Goal: Task Accomplishment & Management: Manage account settings

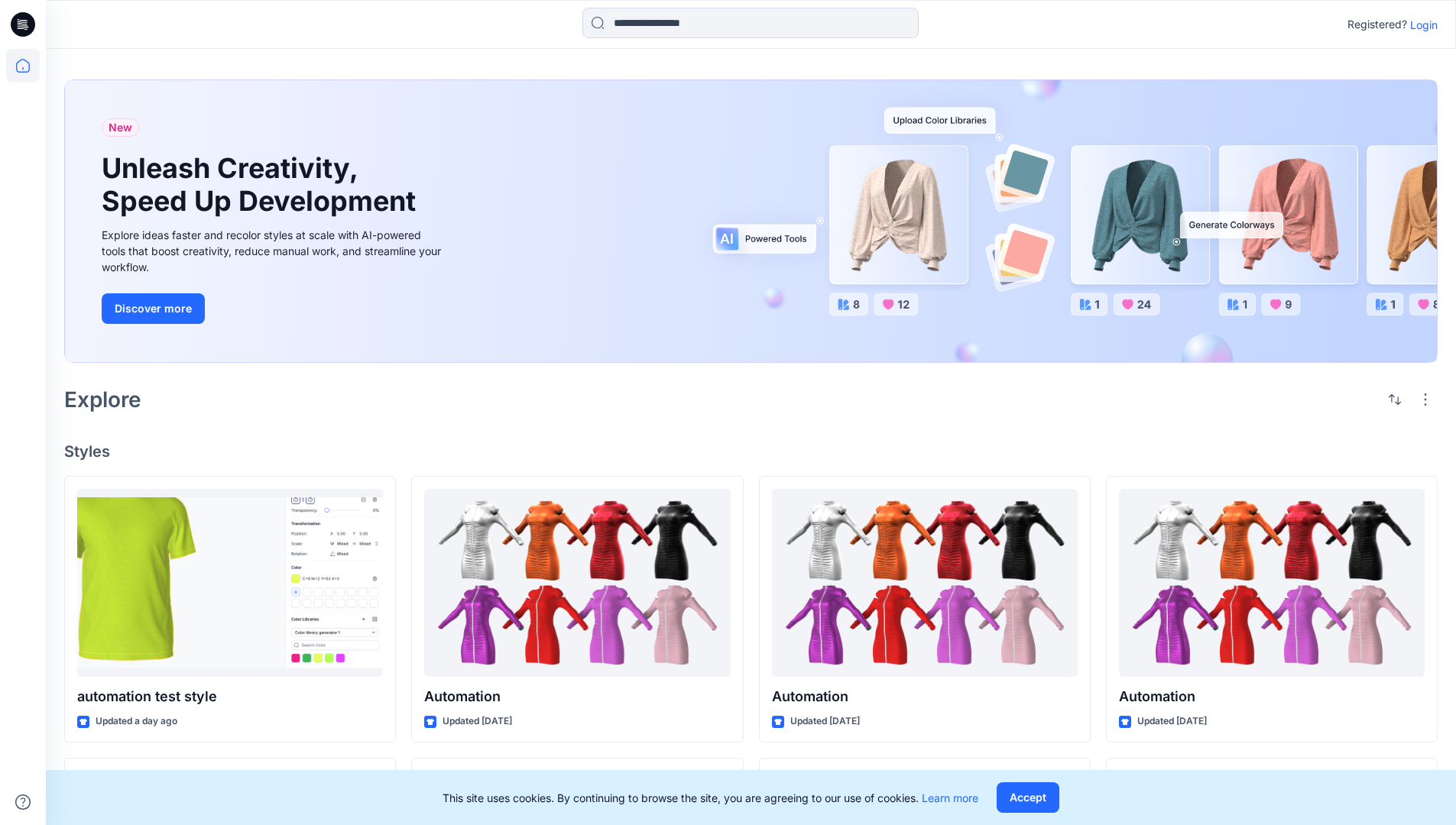
click at [1420, 25] on p "Login" at bounding box center [1424, 25] width 28 height 16
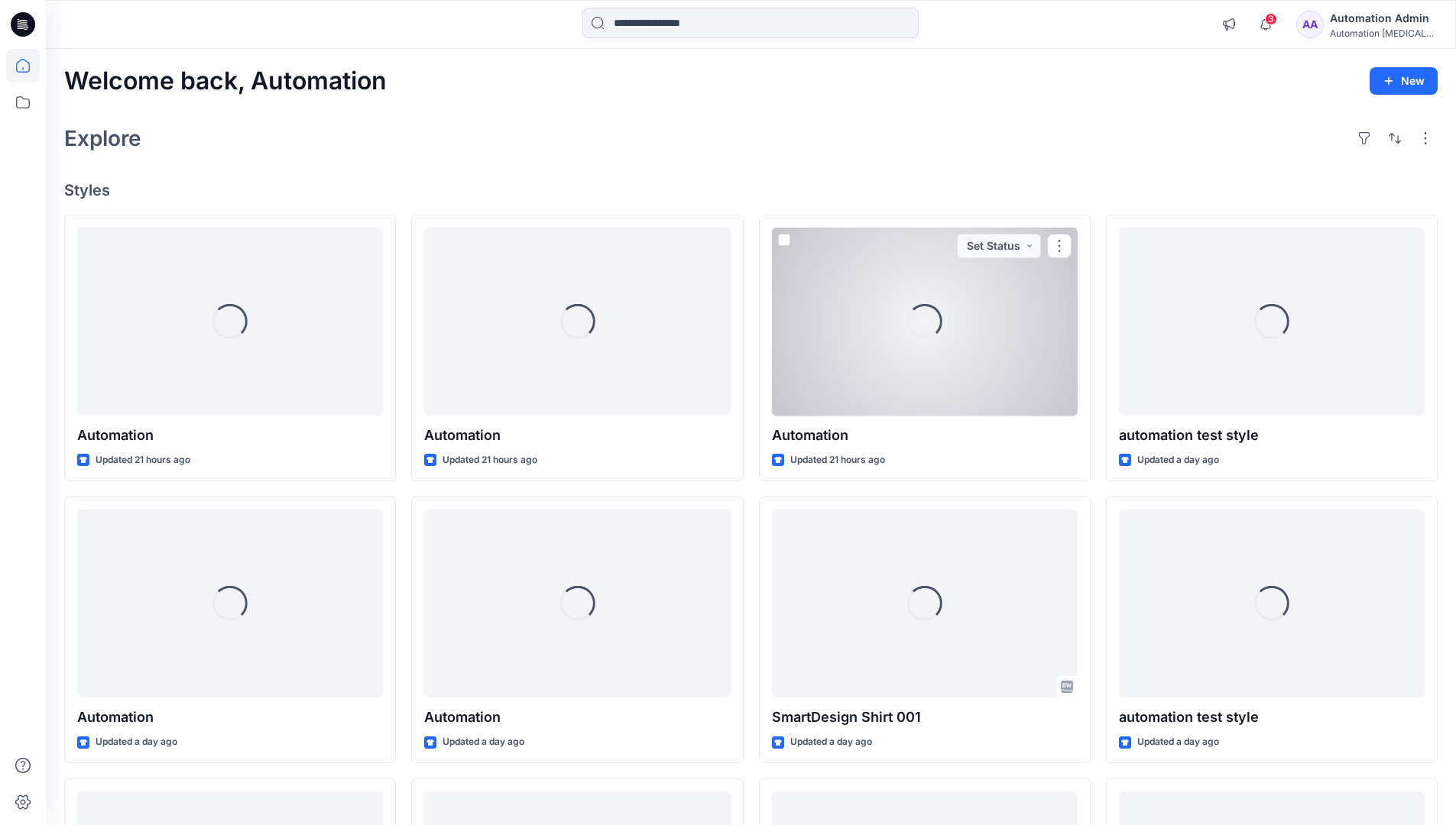
click at [29, 66] on icon at bounding box center [23, 66] width 14 height 14
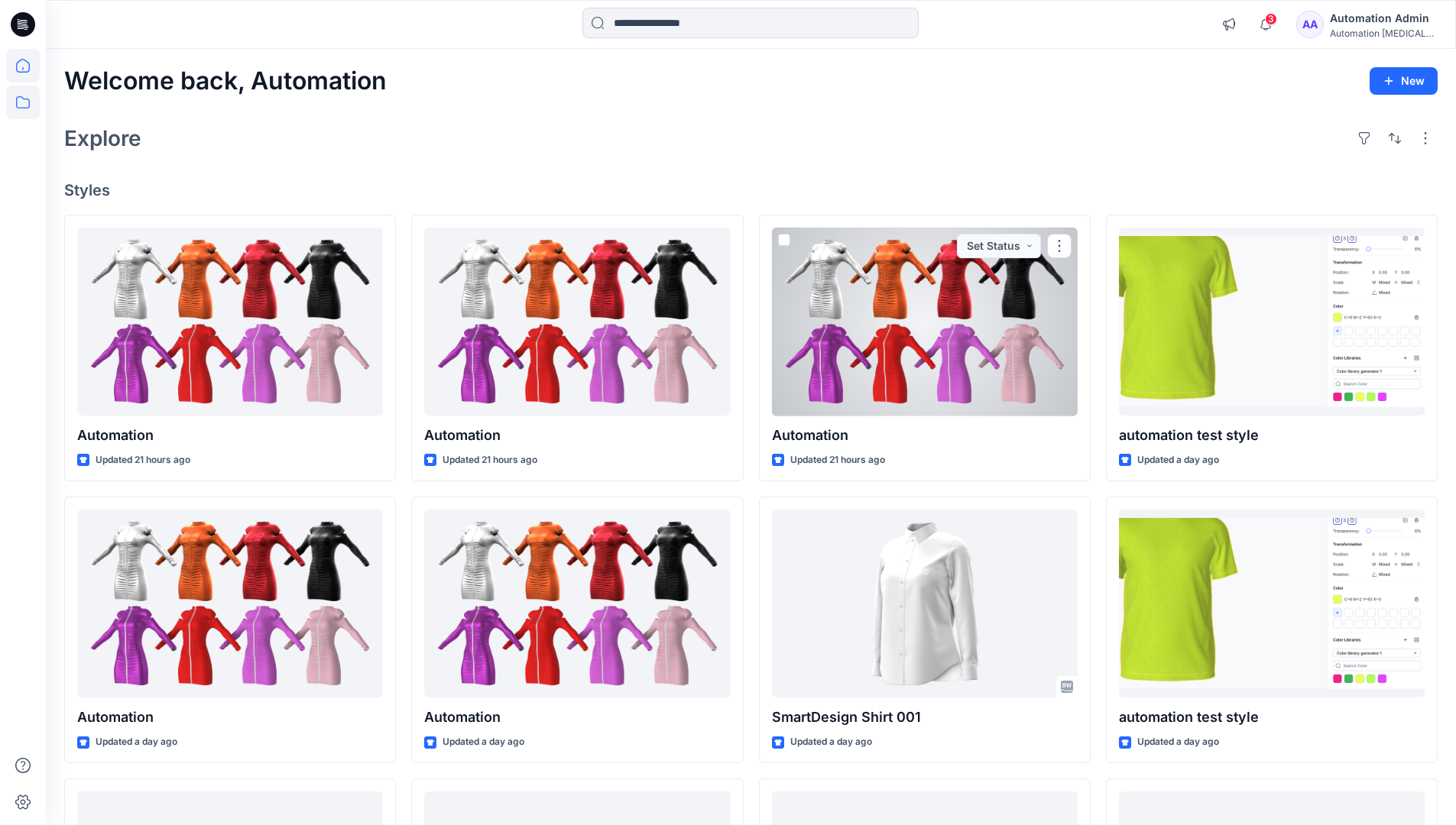
click at [28, 107] on icon at bounding box center [23, 103] width 34 height 34
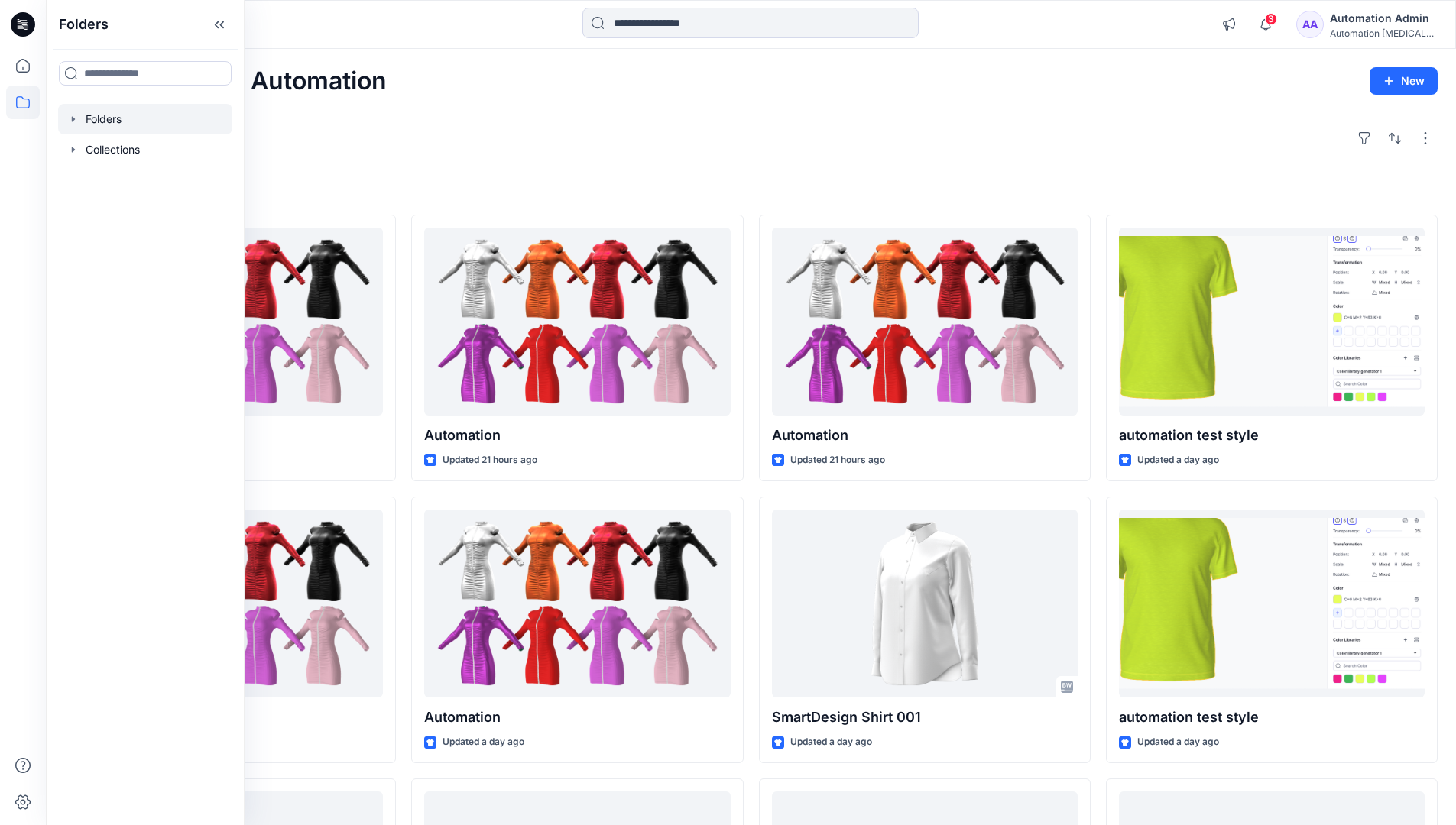
click at [100, 119] on div at bounding box center [145, 120] width 174 height 31
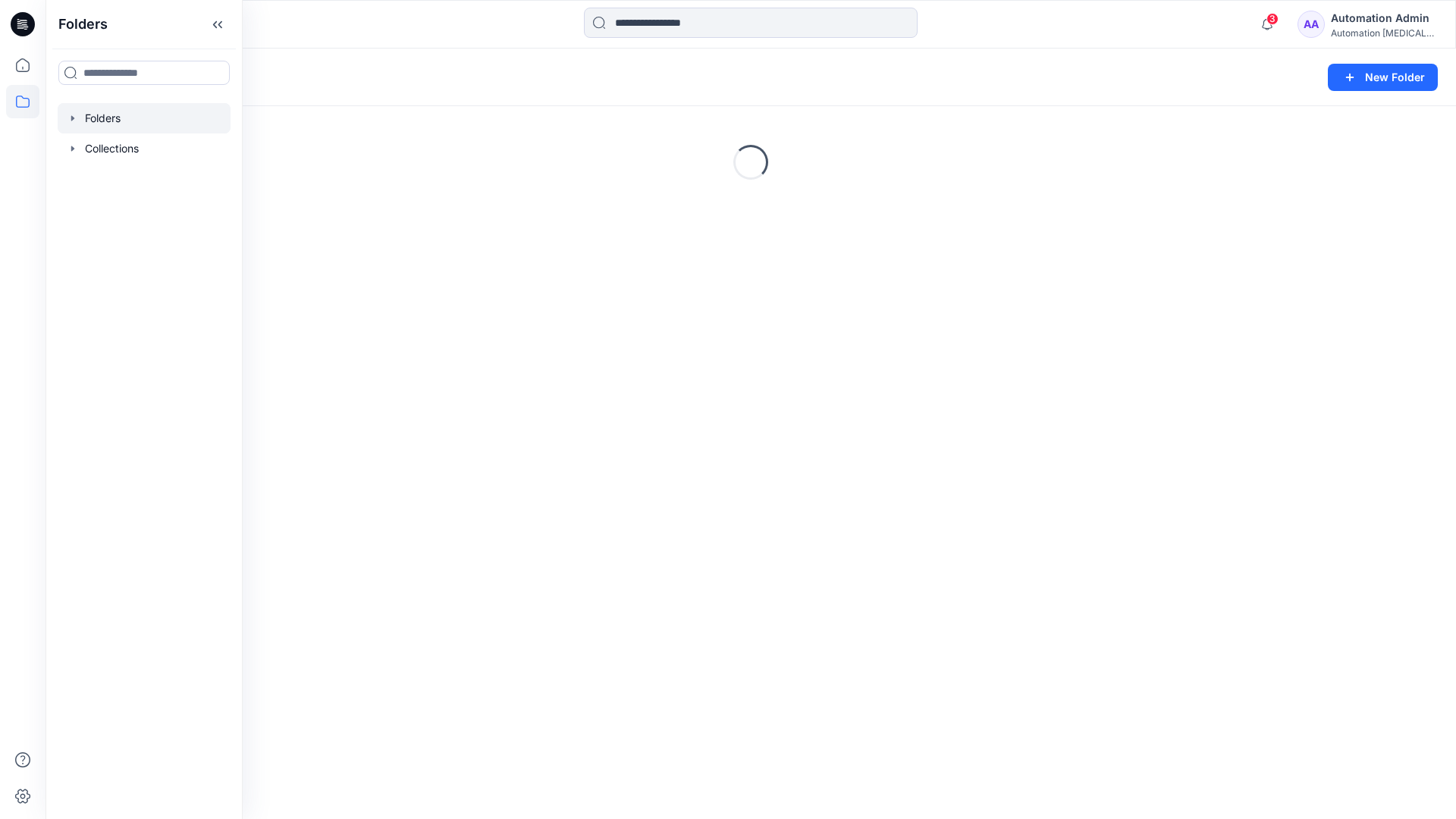
click at [808, 531] on div "Folders New Folder Loading..." at bounding box center [751, 434] width 1411 height 771
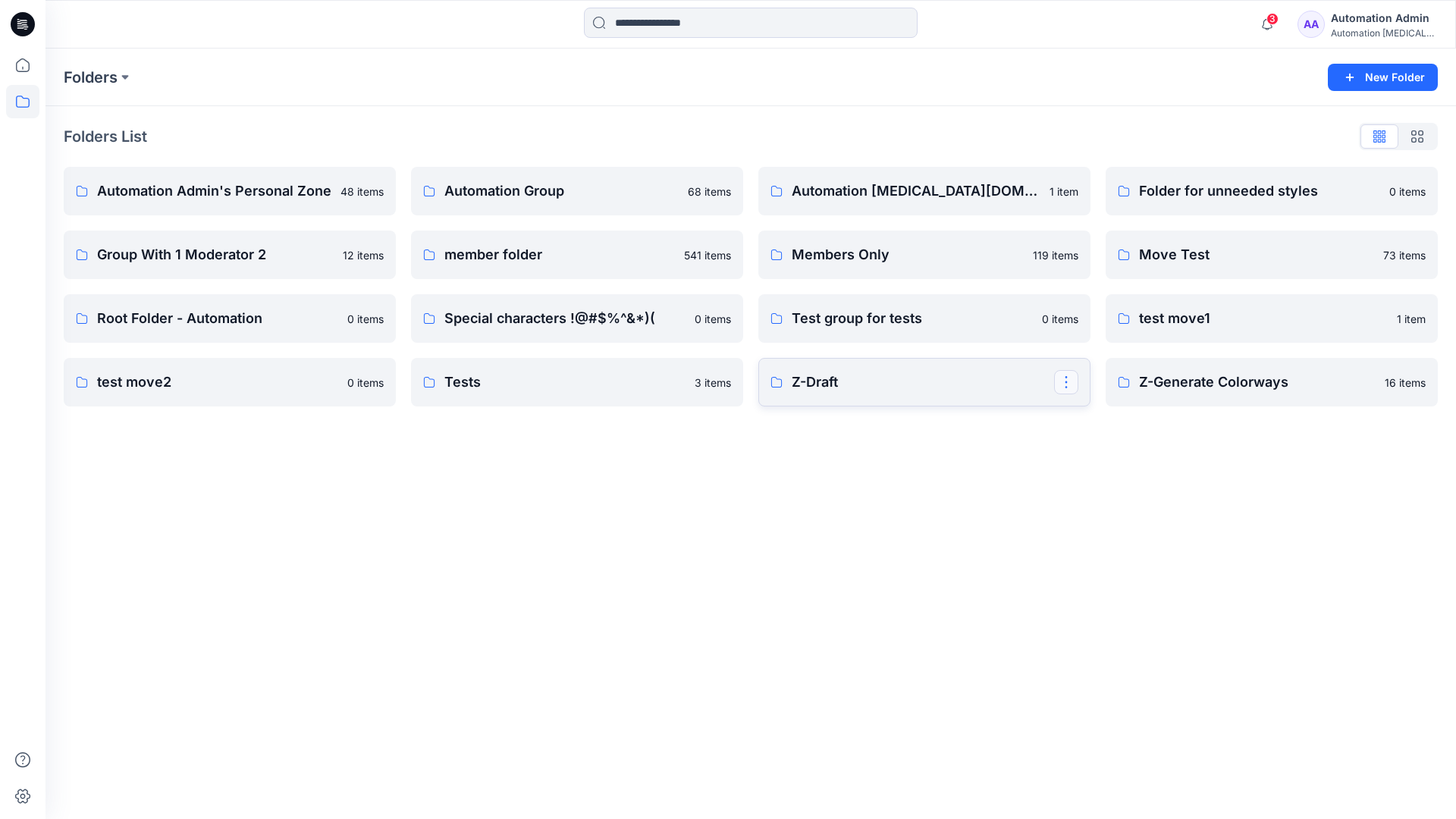
click at [1068, 385] on button "button" at bounding box center [1066, 382] width 24 height 24
click at [1094, 417] on p "Edit" at bounding box center [1094, 417] width 19 height 16
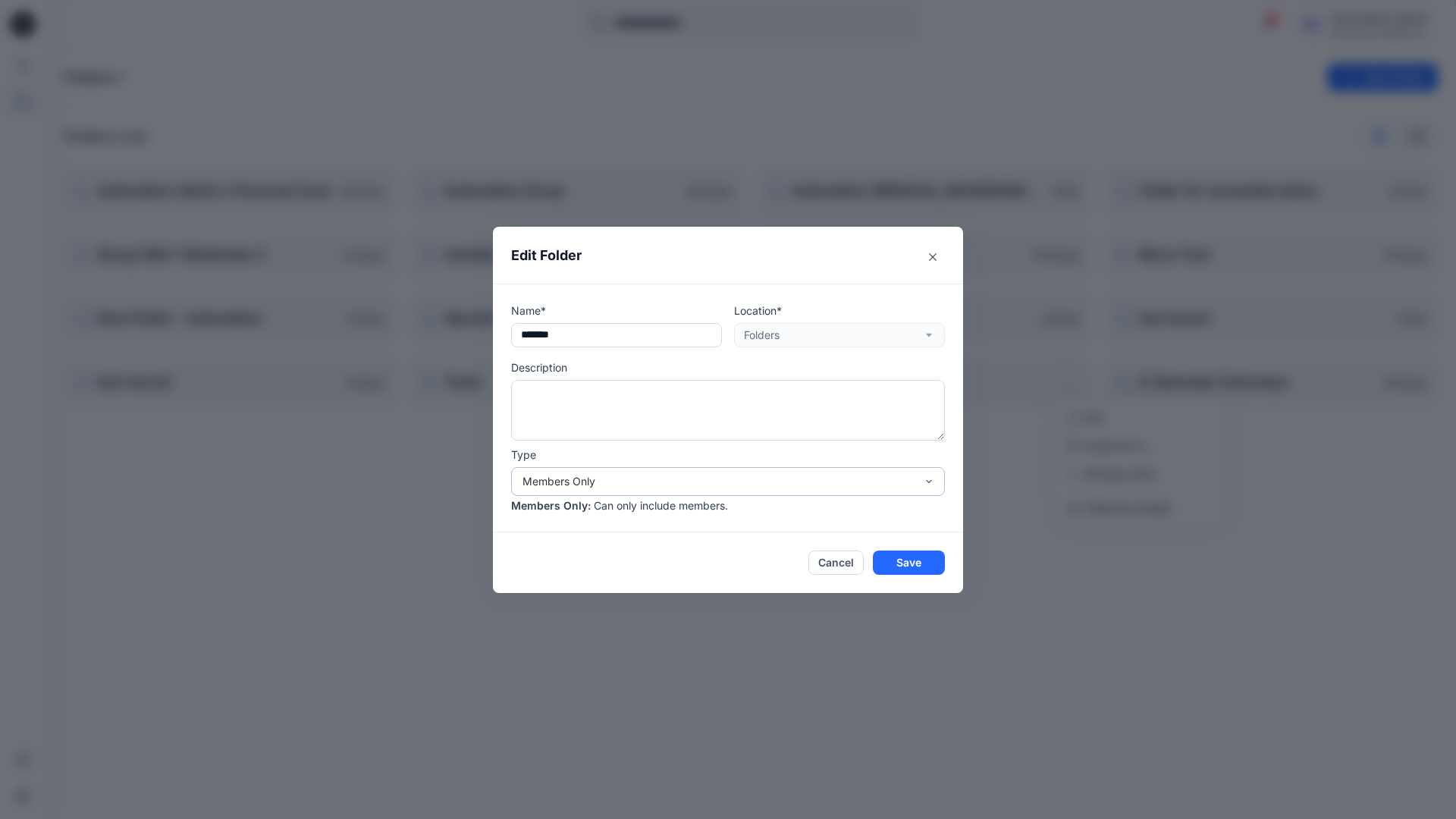
click at [704, 486] on div "Members Only" at bounding box center [719, 481] width 393 height 16
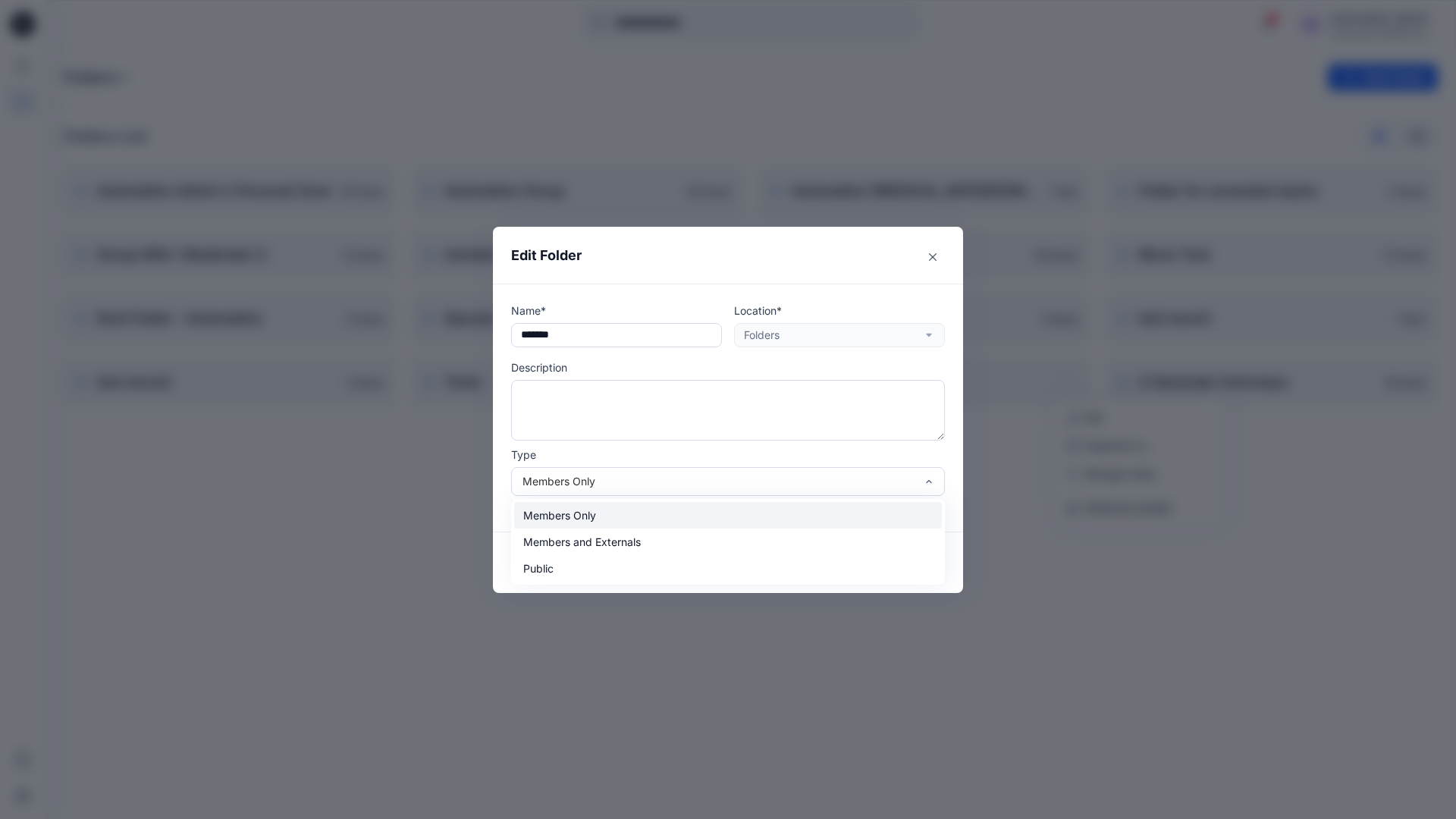
click at [661, 523] on div "Members Only" at bounding box center [728, 515] width 428 height 27
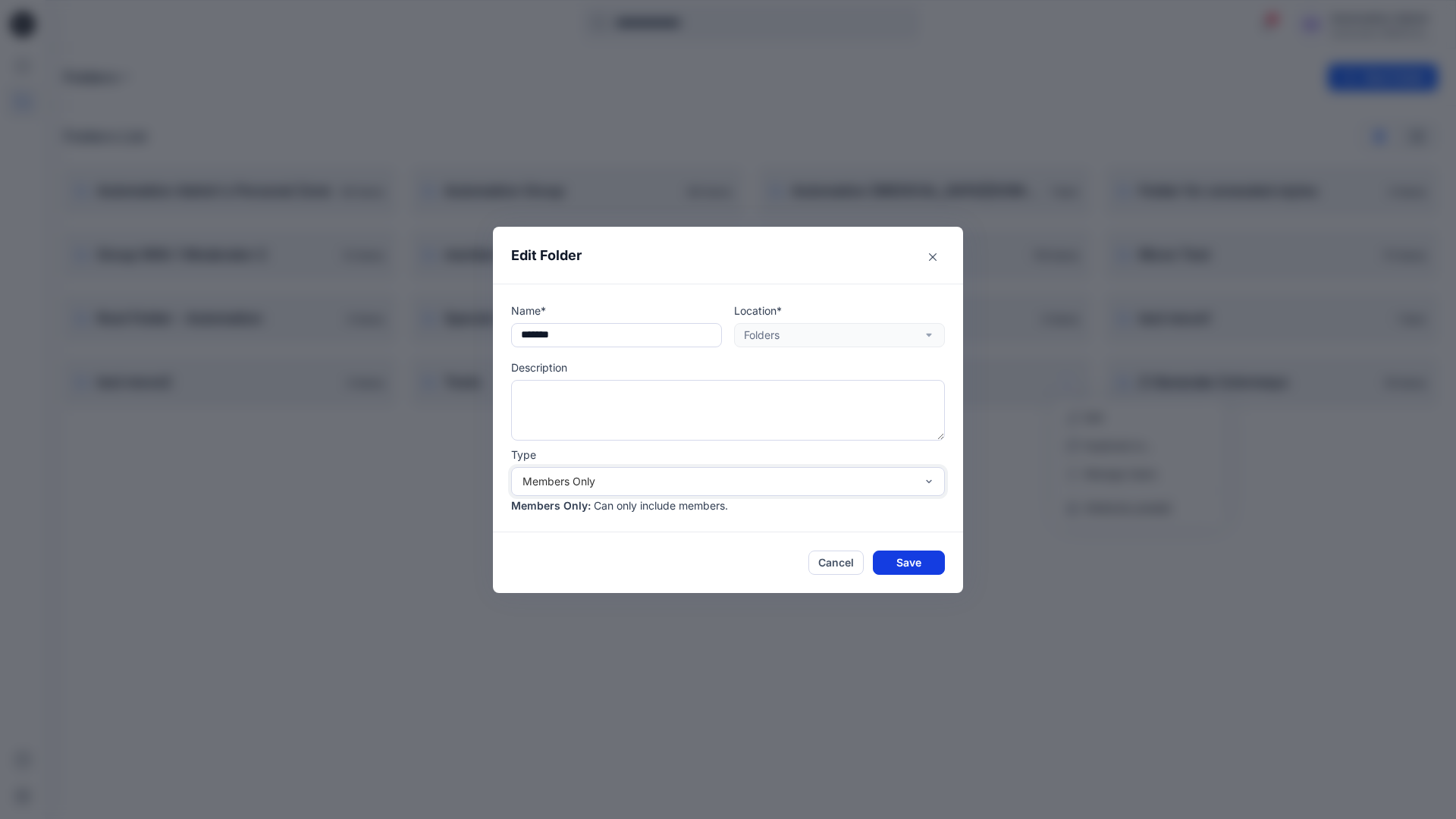
click at [910, 561] on button "Save" at bounding box center [909, 563] width 72 height 24
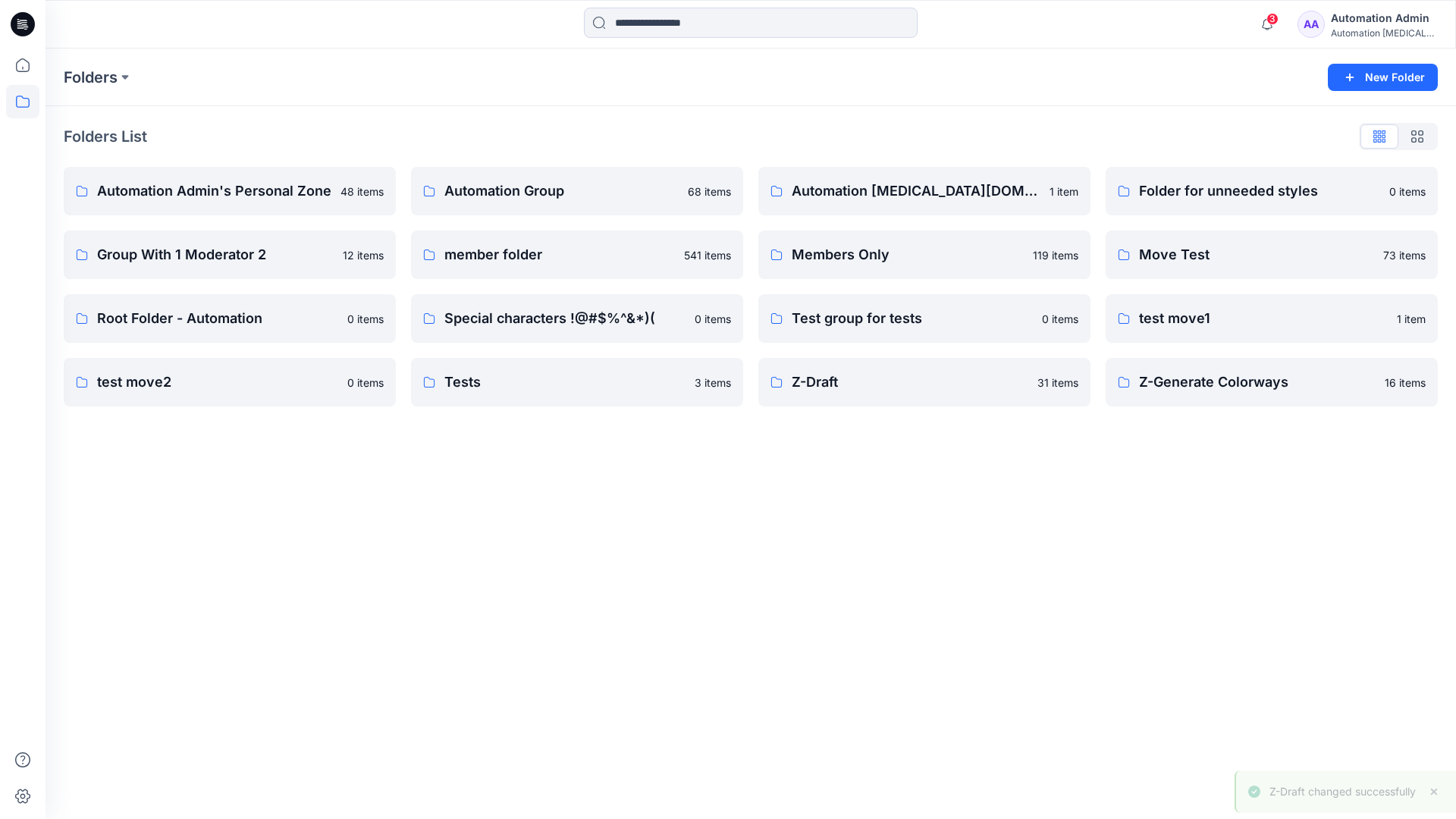
click at [1365, 24] on div "Automation Admin" at bounding box center [1384, 18] width 107 height 18
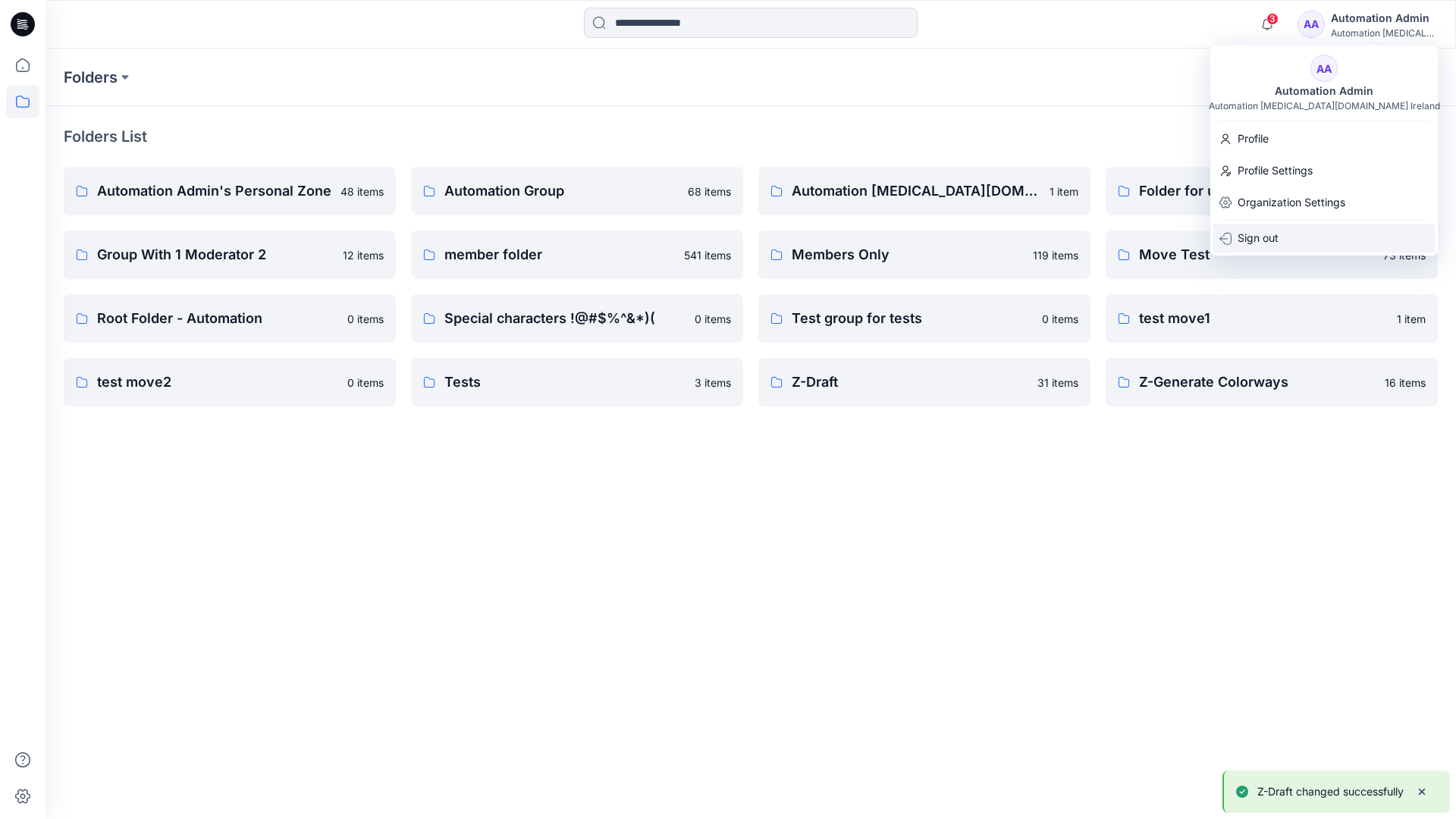
click at [1277, 235] on p "Sign out" at bounding box center [1258, 238] width 41 height 29
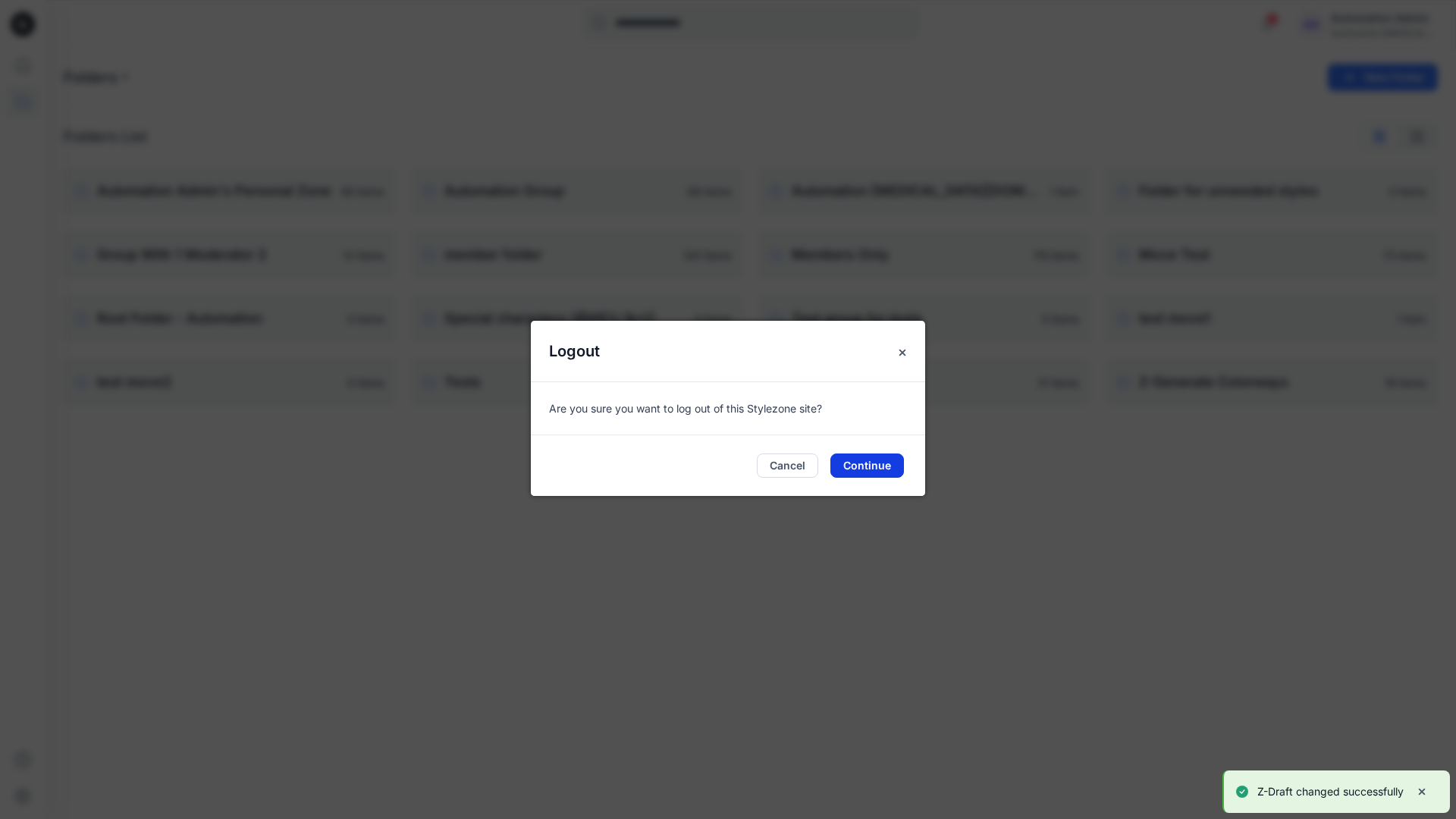
click at [874, 461] on button "Continue" at bounding box center [867, 466] width 74 height 24
